Goal: Task Accomplishment & Management: Use online tool/utility

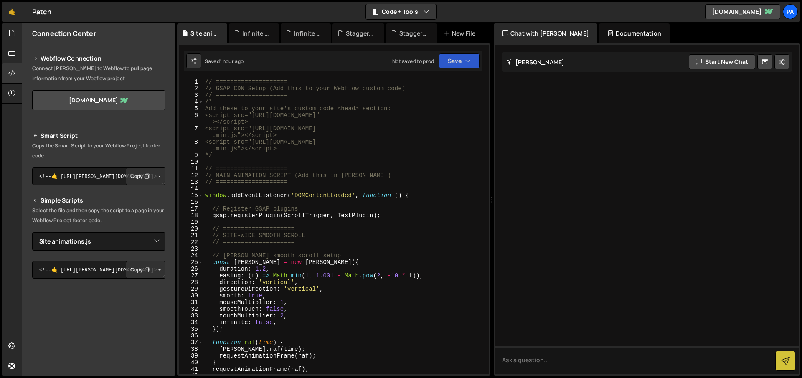
select select "47246"
click at [9, 55] on icon at bounding box center [11, 52] width 7 height 9
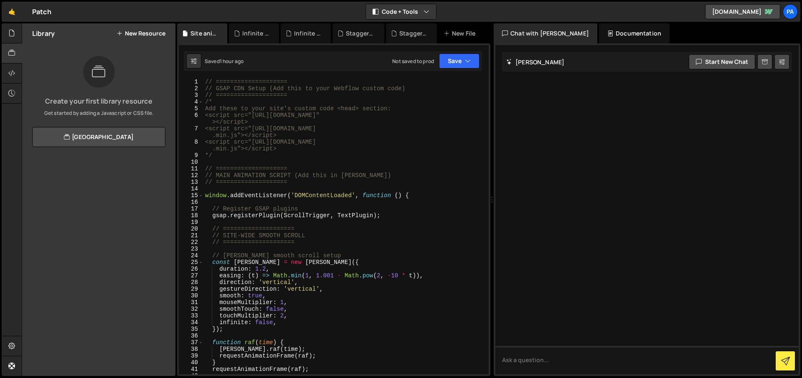
click at [157, 35] on button "New Resource" at bounding box center [141, 33] width 49 height 7
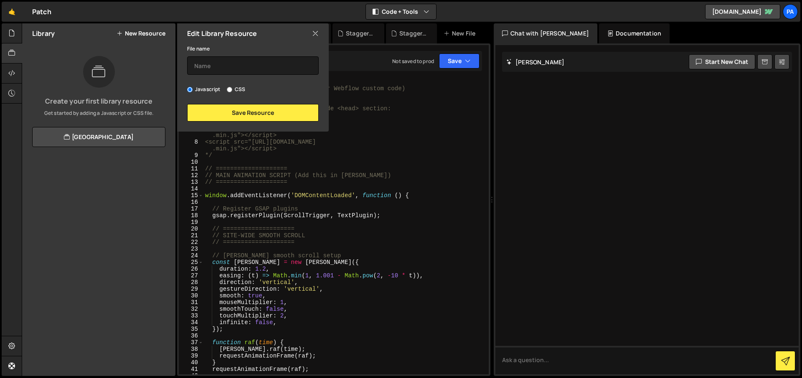
click at [155, 35] on button "New Resource" at bounding box center [141, 33] width 49 height 7
click at [18, 36] on div at bounding box center [19, 34] width 3 height 7
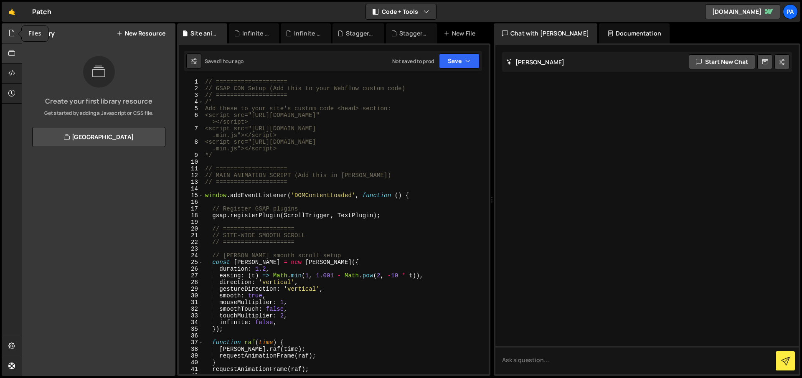
click at [16, 34] on div at bounding box center [12, 33] width 20 height 20
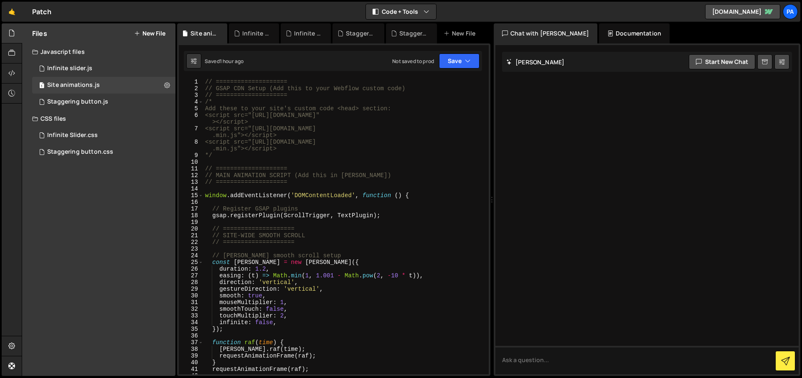
click at [156, 31] on button "New File" at bounding box center [149, 33] width 31 height 7
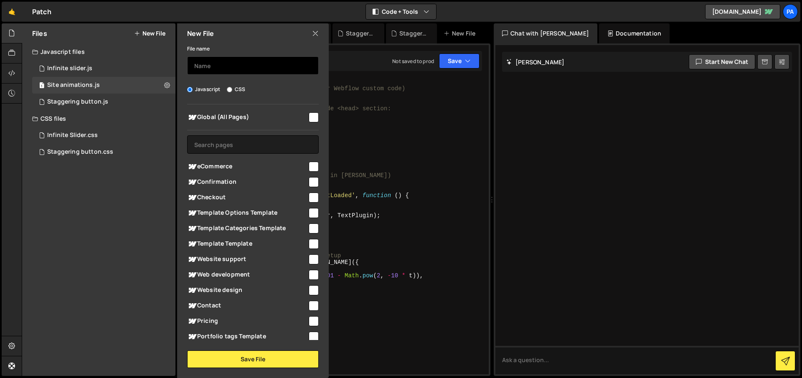
click at [238, 63] on input "text" at bounding box center [253, 65] width 132 height 18
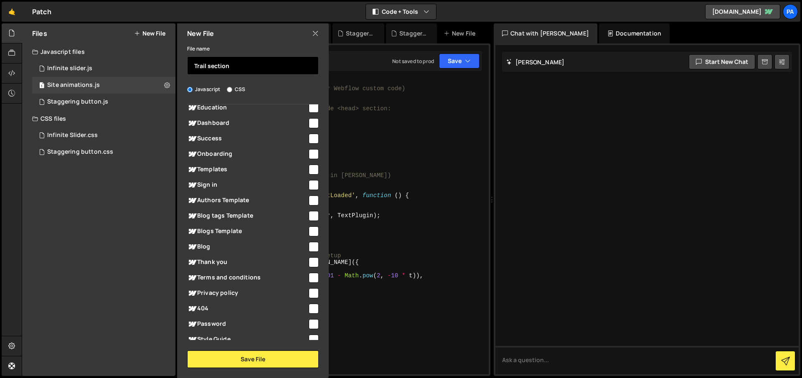
scroll to position [326, 0]
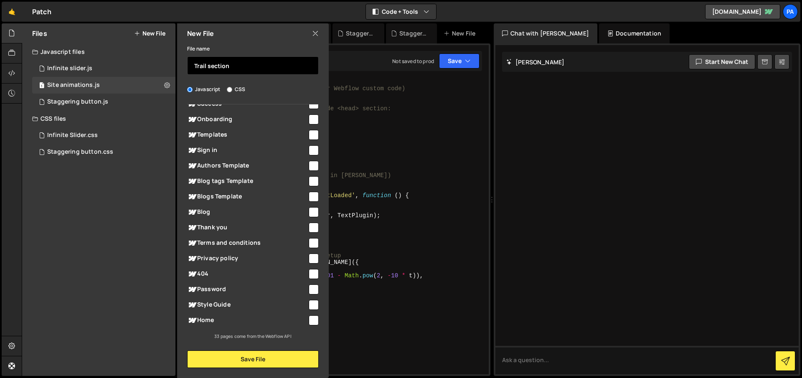
type input "Trail section"
click at [309, 321] on input "checkbox" at bounding box center [314, 321] width 10 height 10
checkbox input "true"
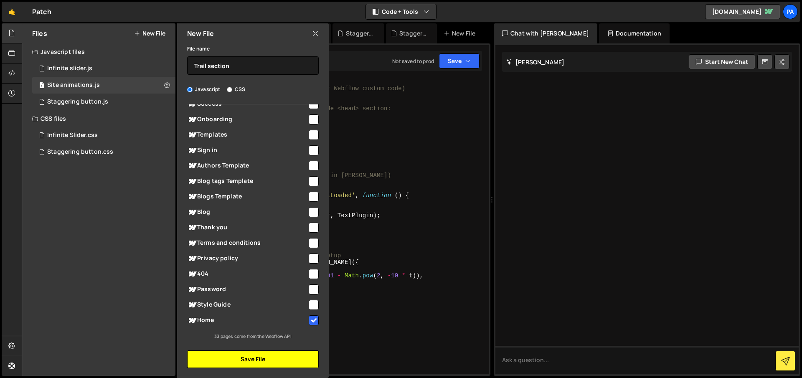
drag, startPoint x: 275, startPoint y: 359, endPoint x: 285, endPoint y: 359, distance: 9.6
click at [275, 359] on button "Save File" at bounding box center [253, 360] width 132 height 18
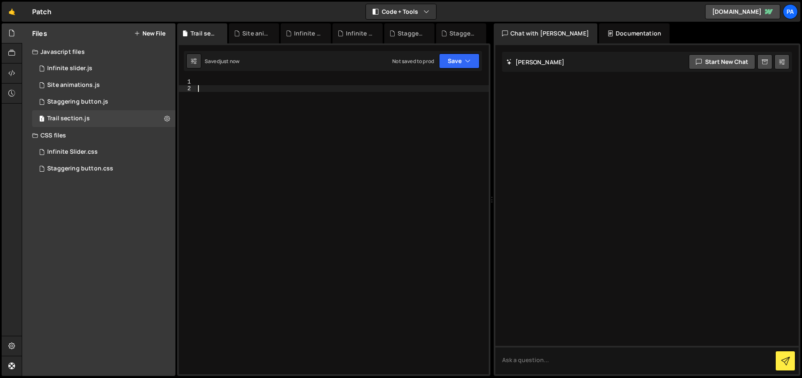
click at [302, 122] on div at bounding box center [342, 233] width 293 height 309
click at [305, 82] on div at bounding box center [342, 233] width 293 height 309
paste textarea "});"
type textarea "});"
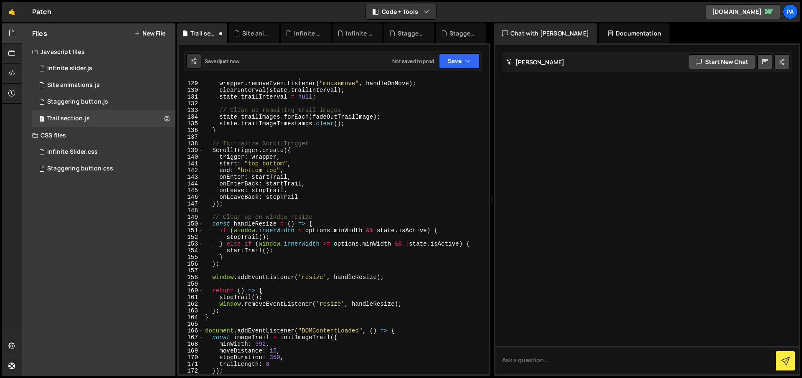
scroll to position [888, 0]
click at [473, 66] on button "Save" at bounding box center [459, 60] width 41 height 15
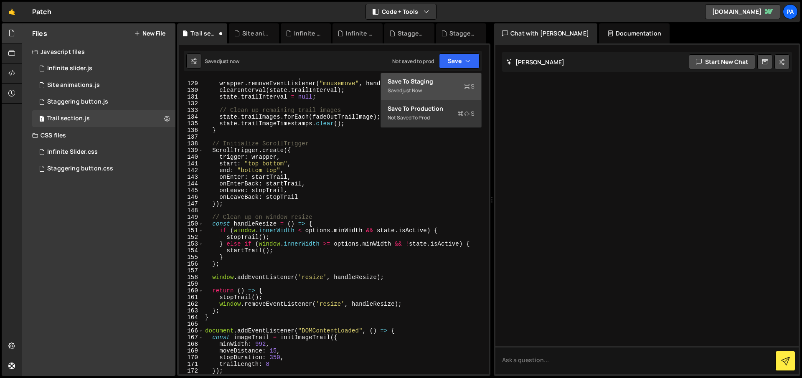
click at [462, 80] on div "Save to Staging S" at bounding box center [431, 81] width 87 height 8
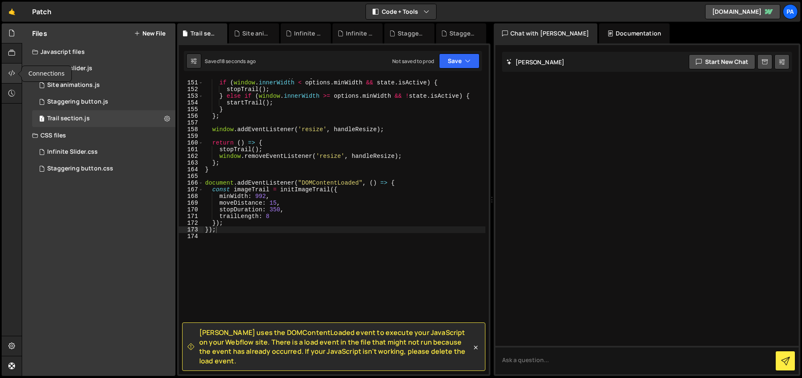
click at [12, 74] on icon at bounding box center [11, 73] width 7 height 9
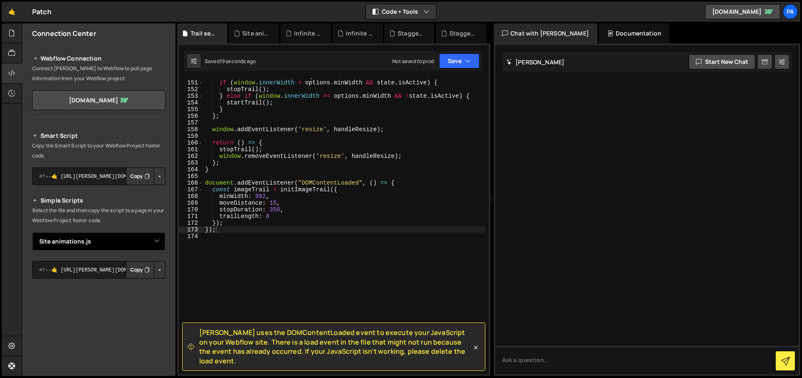
click at [156, 244] on select "Select File Infinite slider.js Staggering button.js Infinite Slider.css Stagger…" at bounding box center [98, 241] width 133 height 18
select select "47247"
click at [32, 232] on select "Select File Infinite slider.js Staggering button.js Infinite Slider.css Stagger…" at bounding box center [98, 241] width 133 height 18
click at [158, 271] on button "Button group with nested dropdown" at bounding box center [160, 270] width 12 height 18
click at [142, 285] on link "Copy Staging js" at bounding box center [130, 286] width 69 height 12
